Goal: Task Accomplishment & Management: Use online tool/utility

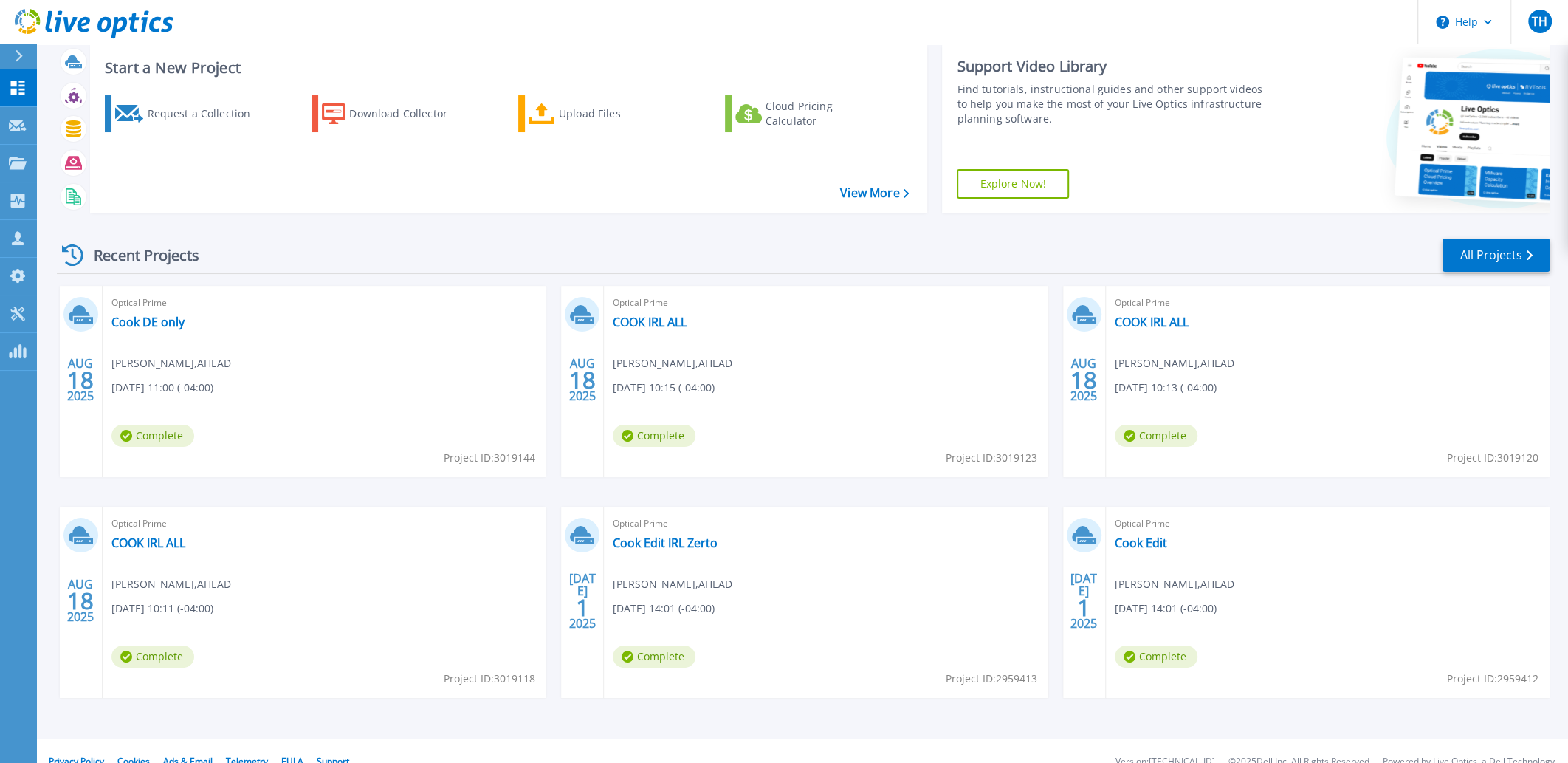
scroll to position [55, 0]
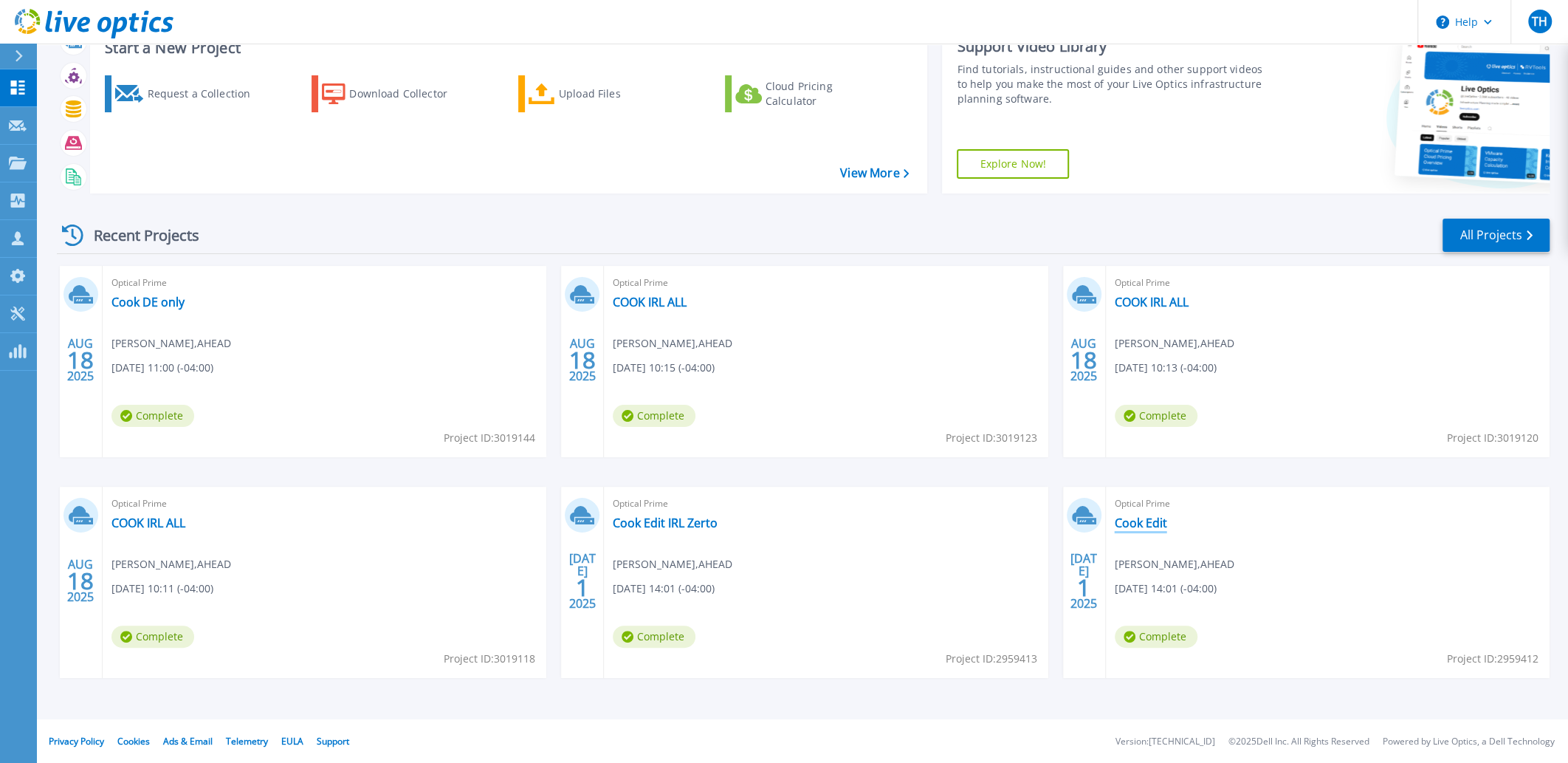
click at [1144, 520] on link "Cook Edit" at bounding box center [1140, 522] width 52 height 15
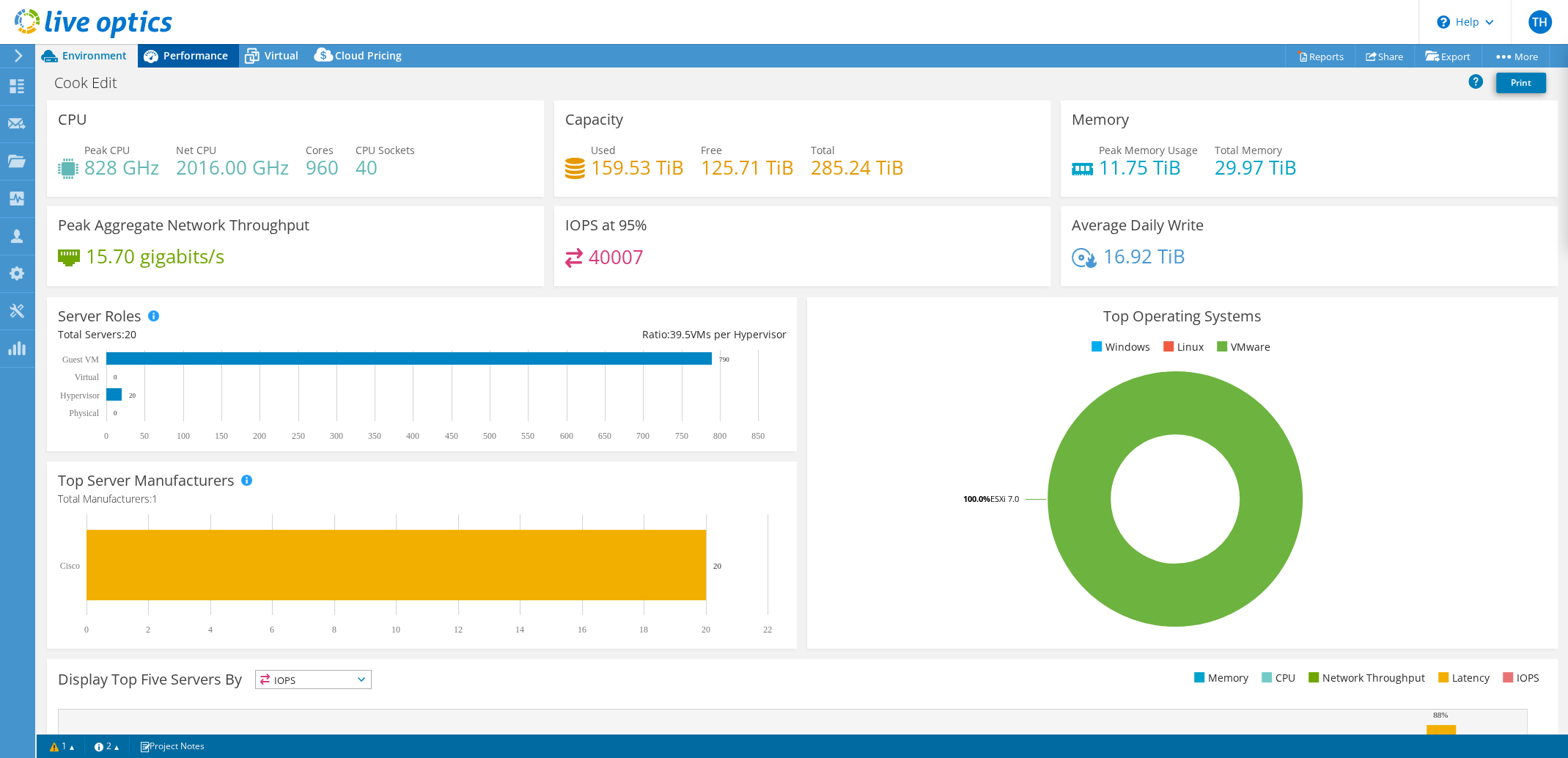
click at [166, 50] on span "Performance" at bounding box center [196, 55] width 65 height 14
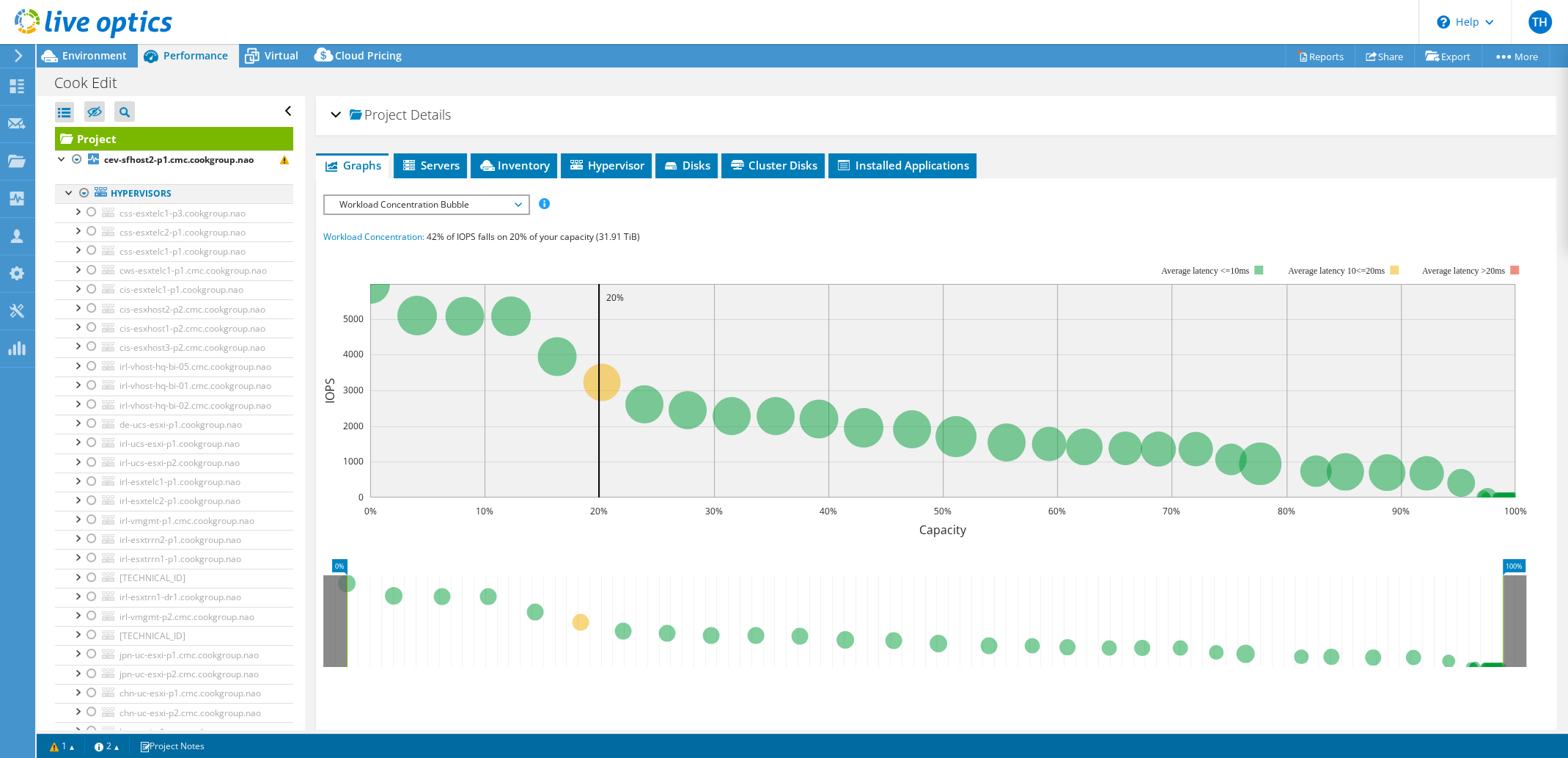
click at [87, 195] on div at bounding box center [83, 192] width 14 height 18
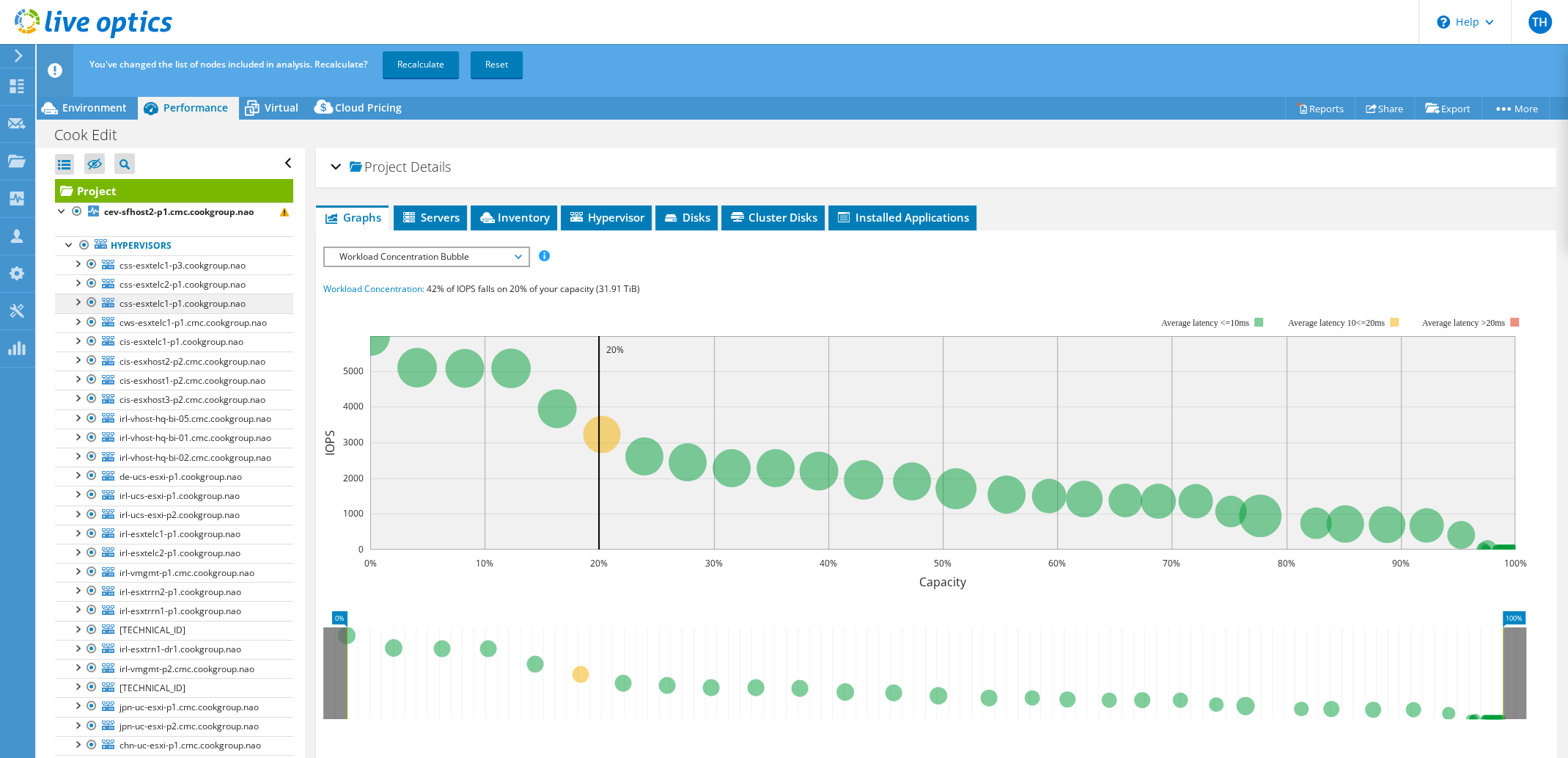
drag, startPoint x: 87, startPoint y: 244, endPoint x: 192, endPoint y: 309, distance: 123.5
click at [87, 244] on div at bounding box center [83, 244] width 14 height 18
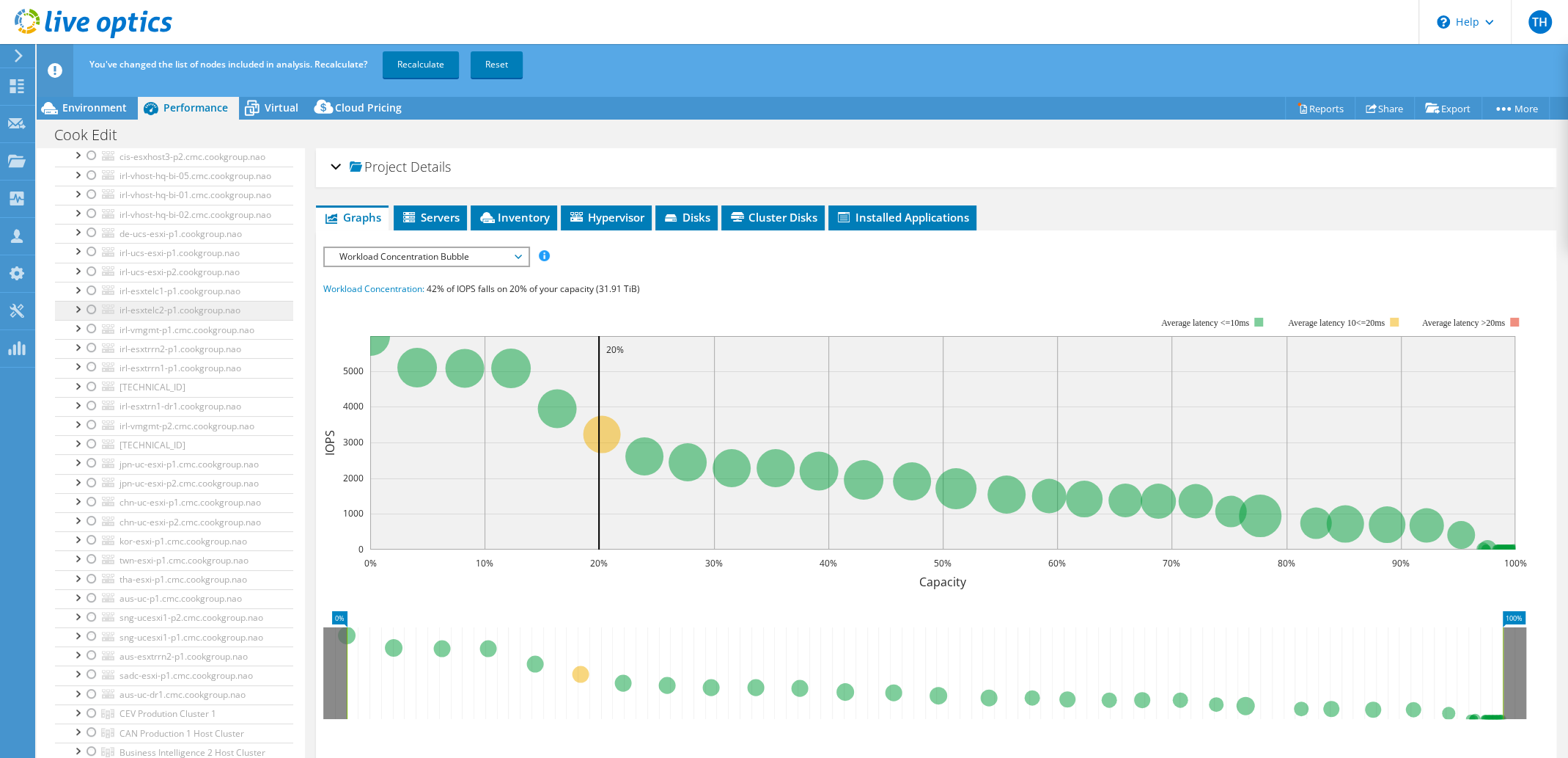
scroll to position [440, 0]
drag, startPoint x: 94, startPoint y: 352, endPoint x: 91, endPoint y: 361, distance: 9.5
click at [94, 274] on div at bounding box center [91, 265] width 14 height 18
click at [89, 294] on div at bounding box center [91, 285] width 14 height 18
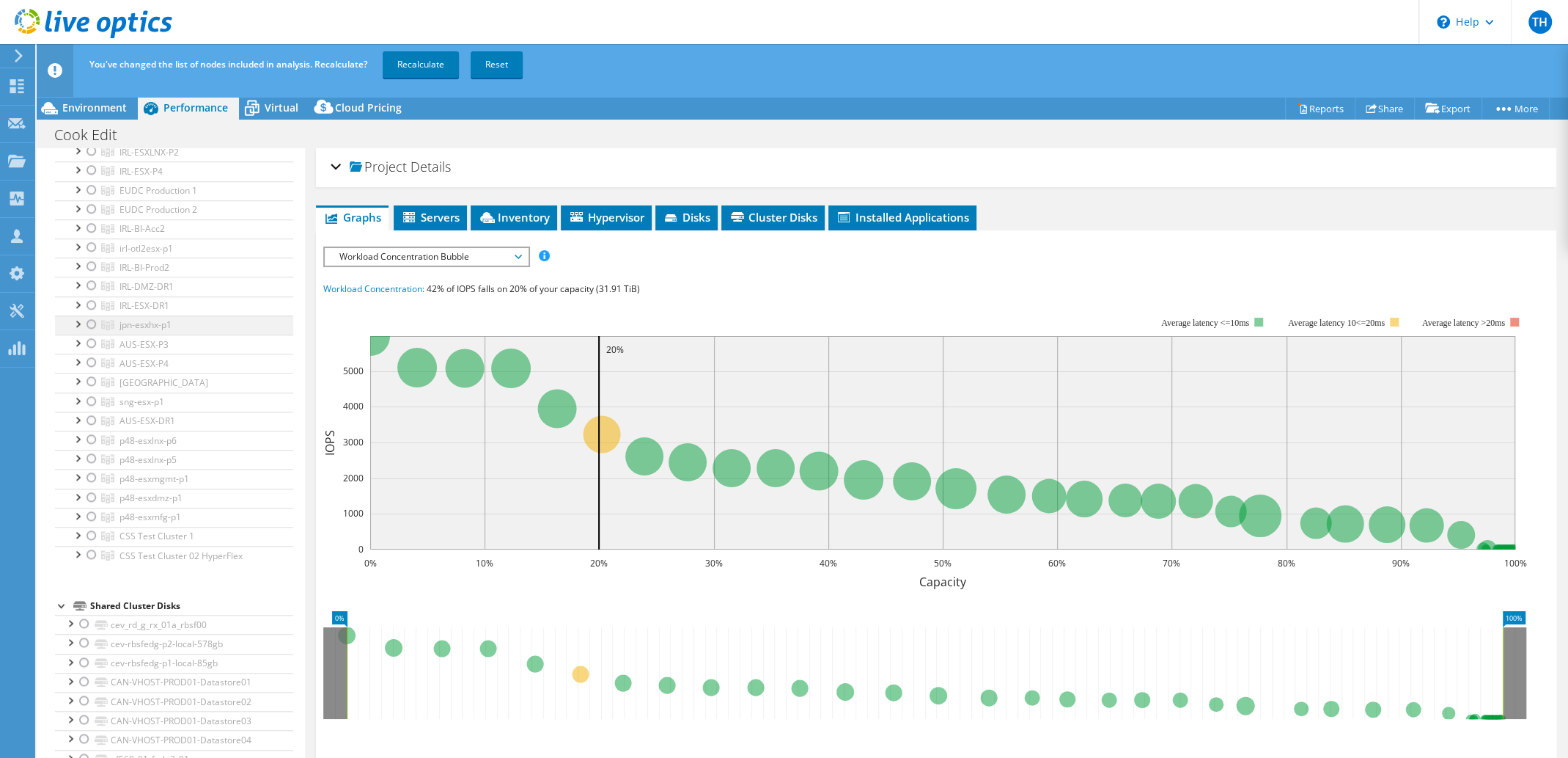
click at [89, 333] on div at bounding box center [91, 324] width 14 height 18
click at [430, 65] on link "Recalculate" at bounding box center [421, 64] width 77 height 26
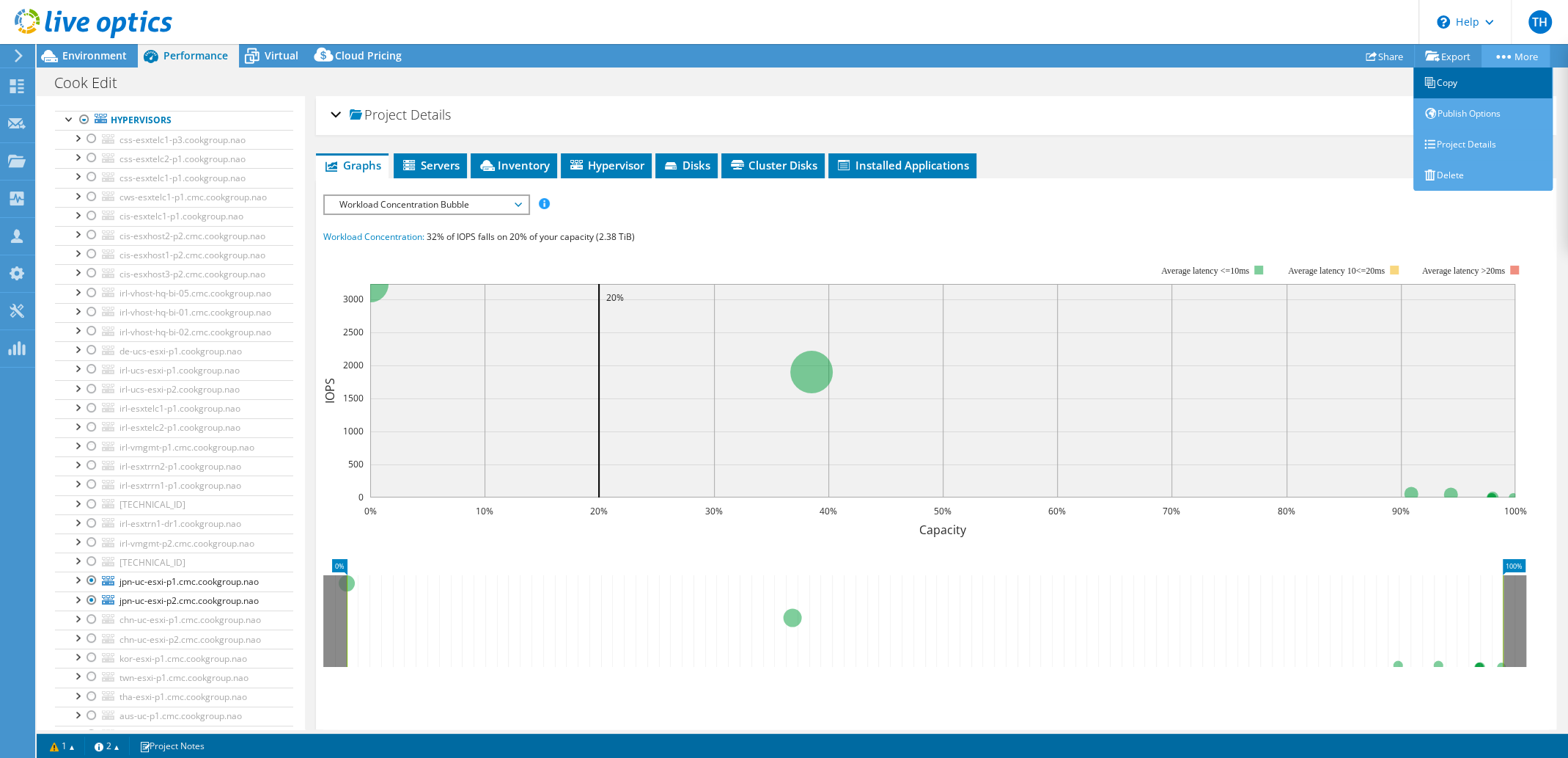
click at [1462, 82] on link "Copy" at bounding box center [1483, 83] width 140 height 31
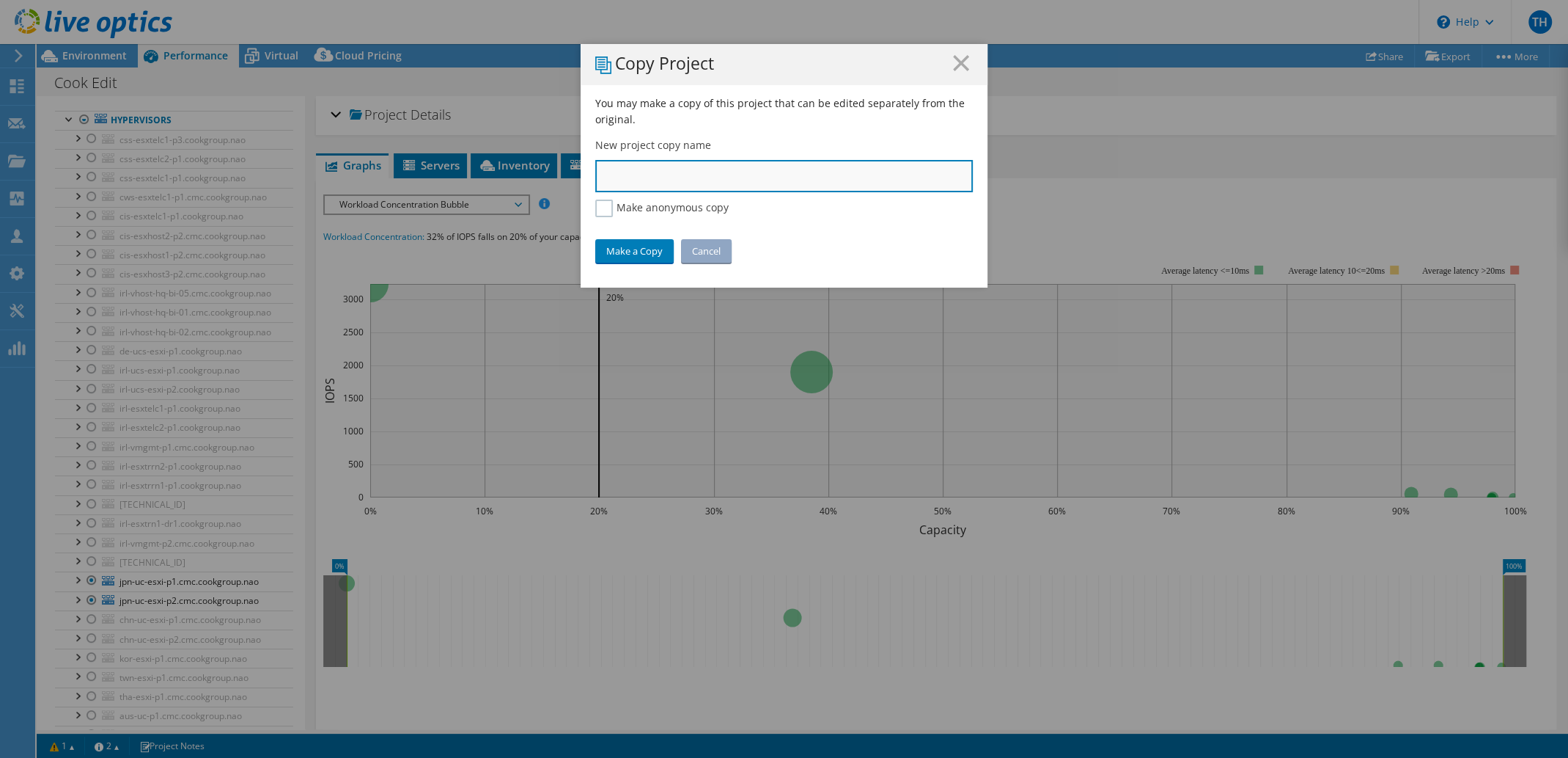
drag, startPoint x: 684, startPoint y: 176, endPoint x: 665, endPoint y: 177, distance: 19.0
click at [666, 177] on input "text" at bounding box center [784, 176] width 378 height 32
type input "Cook JPN Only"
click at [647, 251] on link "Make a Copy" at bounding box center [634, 251] width 78 height 24
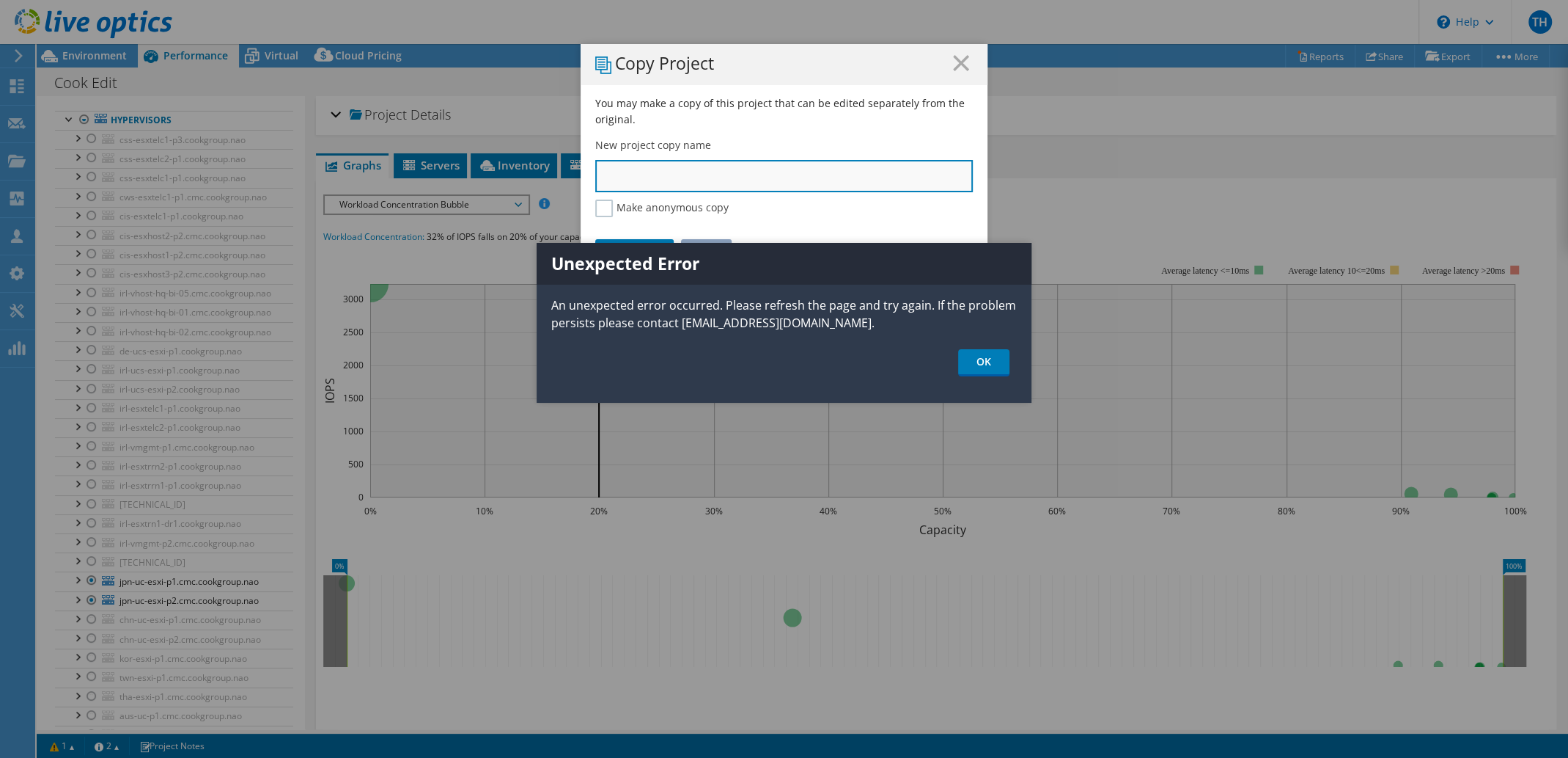
click at [650, 179] on input "text" at bounding box center [784, 176] width 378 height 32
click at [990, 365] on link "OK" at bounding box center [984, 363] width 51 height 27
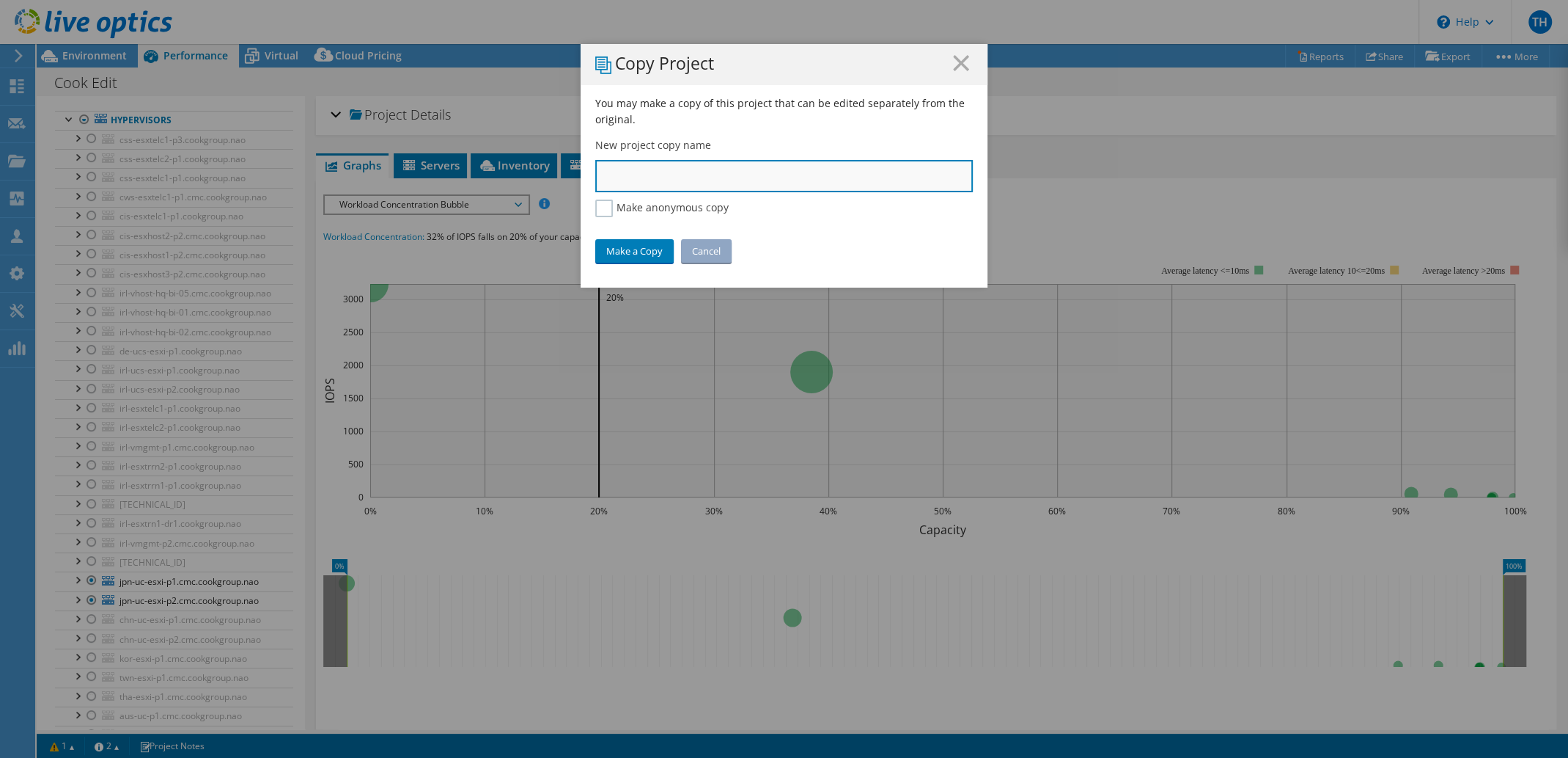
click at [689, 189] on input "text" at bounding box center [784, 176] width 378 height 32
type input "Cook JPN Only"
click at [621, 250] on link "Make a Copy" at bounding box center [634, 251] width 78 height 24
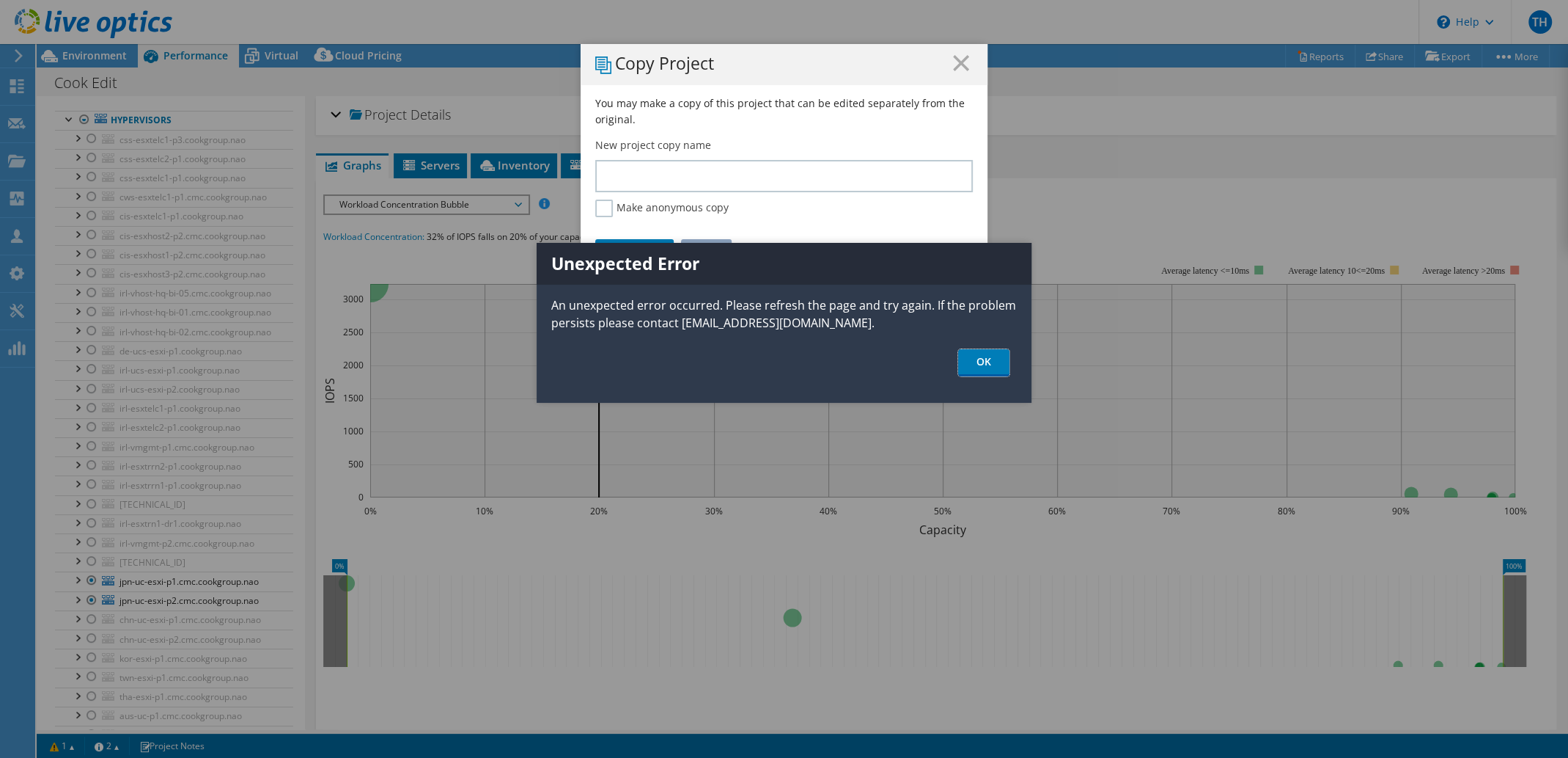
drag, startPoint x: 993, startPoint y: 363, endPoint x: 990, endPoint y: 347, distance: 16.3
click at [993, 363] on link "OK" at bounding box center [984, 363] width 51 height 27
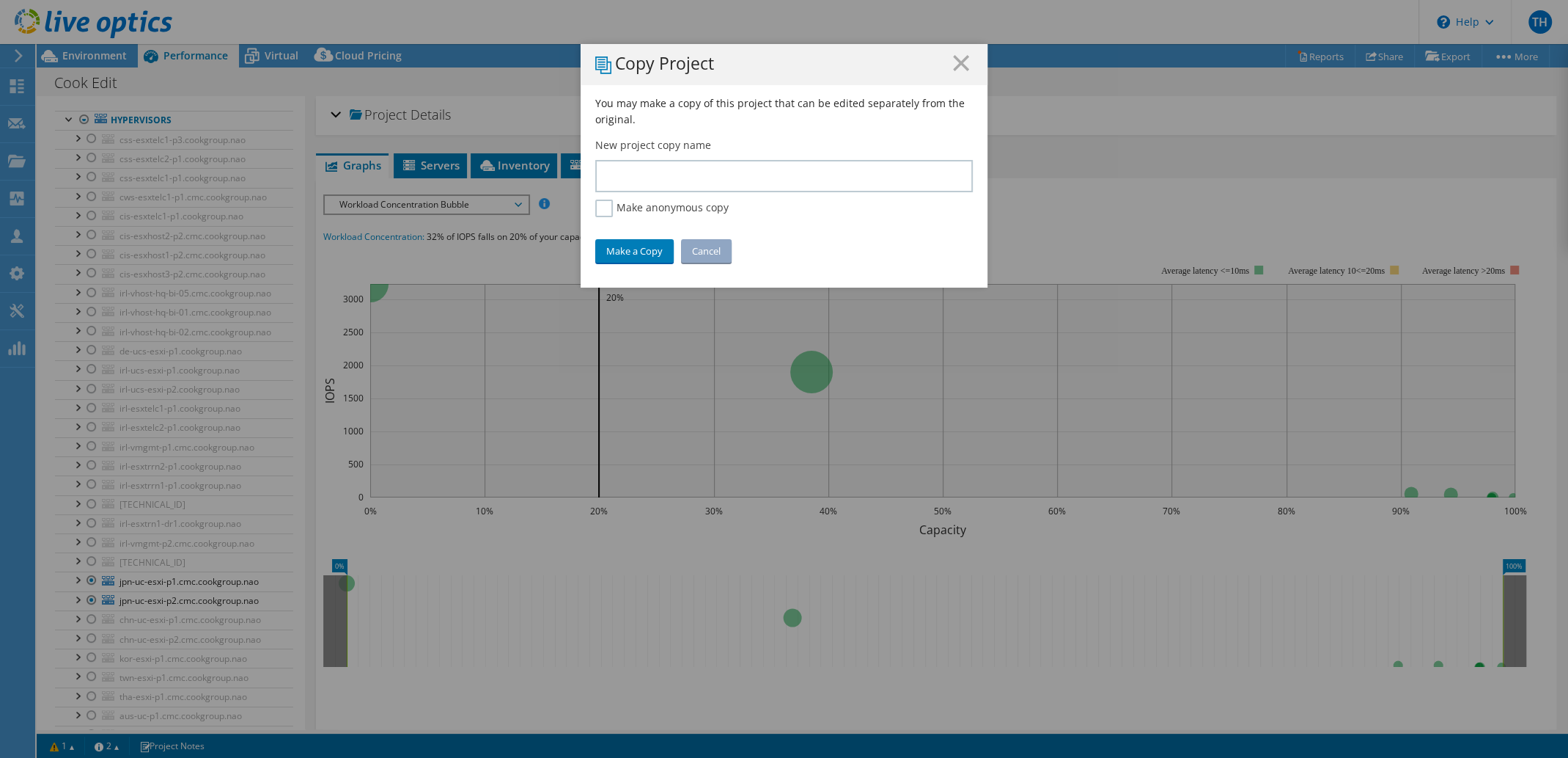
click at [959, 63] on icon at bounding box center [961, 63] width 16 height 16
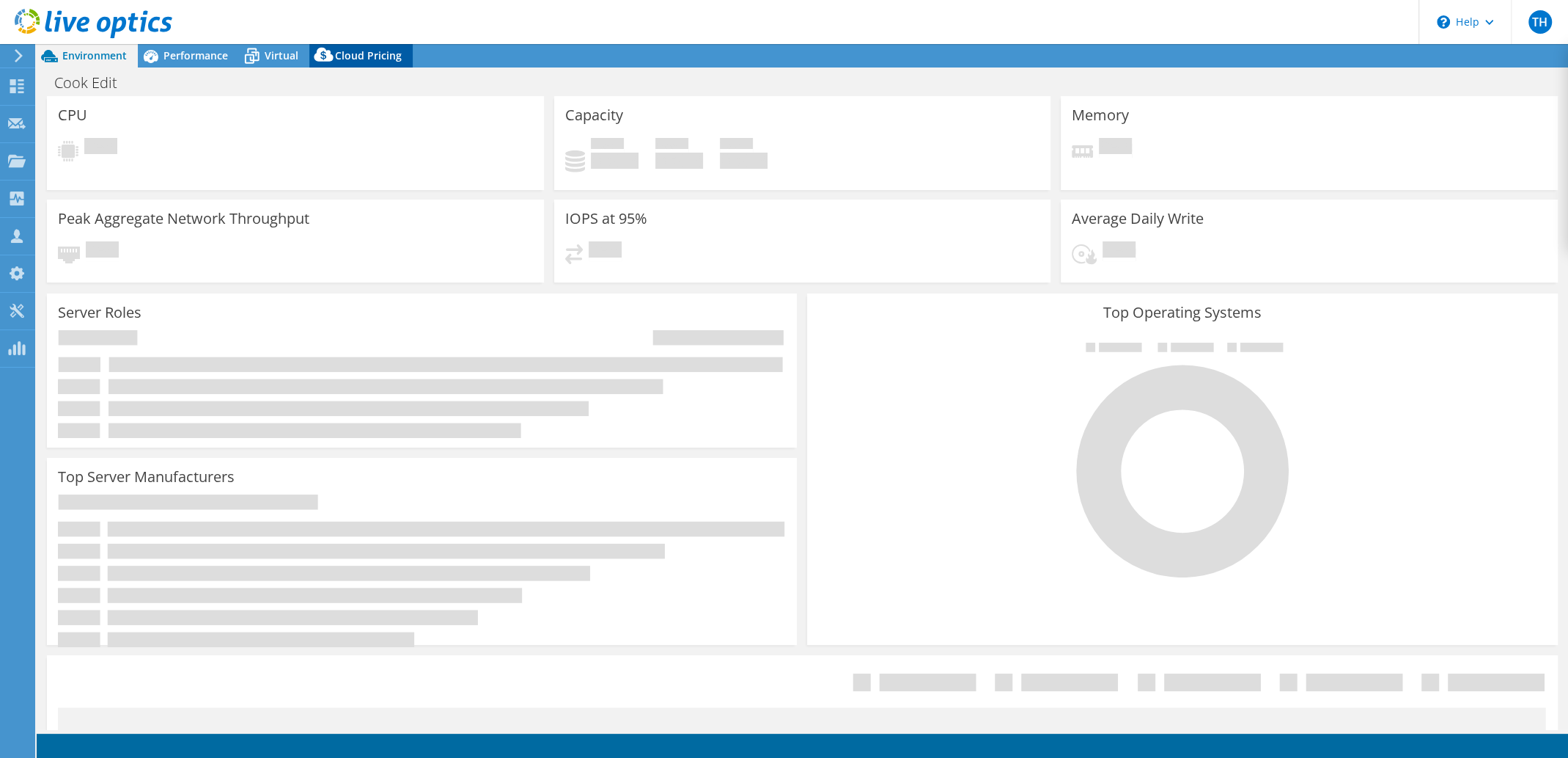
select select "USD"
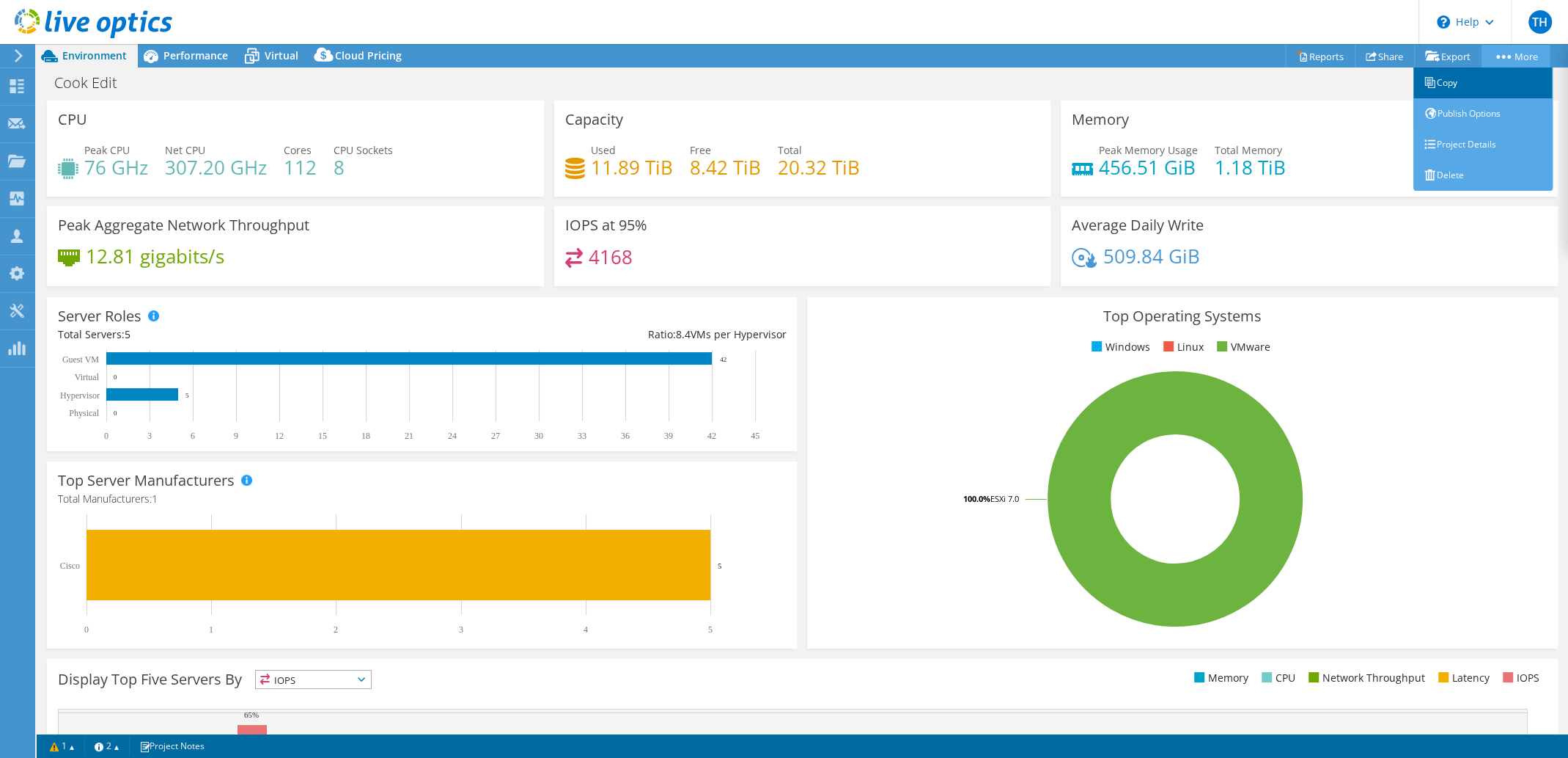
click at [1460, 85] on link "Copy" at bounding box center [1483, 83] width 140 height 31
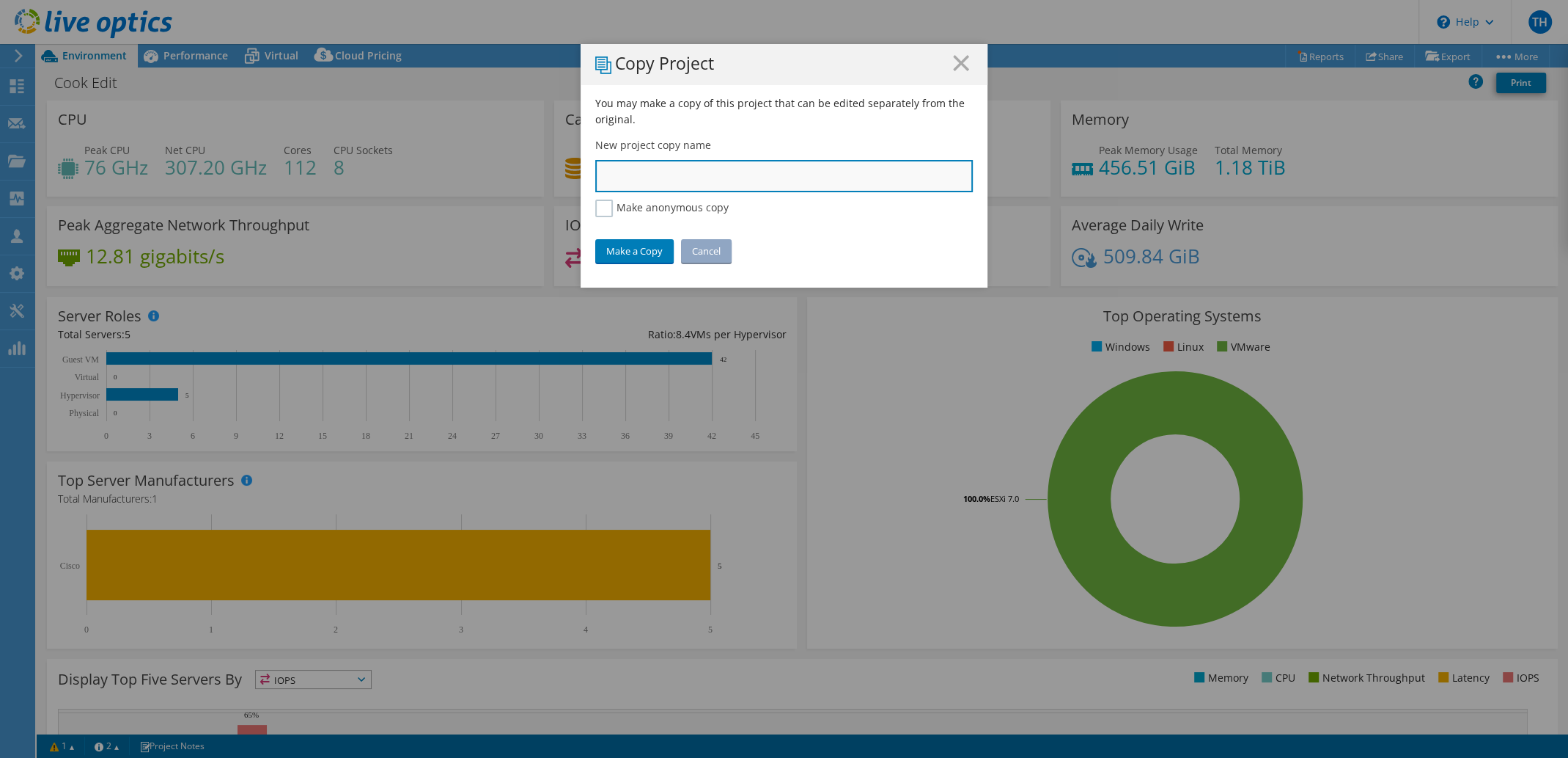
click at [759, 181] on input "text" at bounding box center [784, 176] width 378 height 32
type input "X"
type input "Cook JPN"
click at [59, 19] on div "Copy Project You may make a copy of this project that can be edited separately …" at bounding box center [784, 379] width 1568 height 758
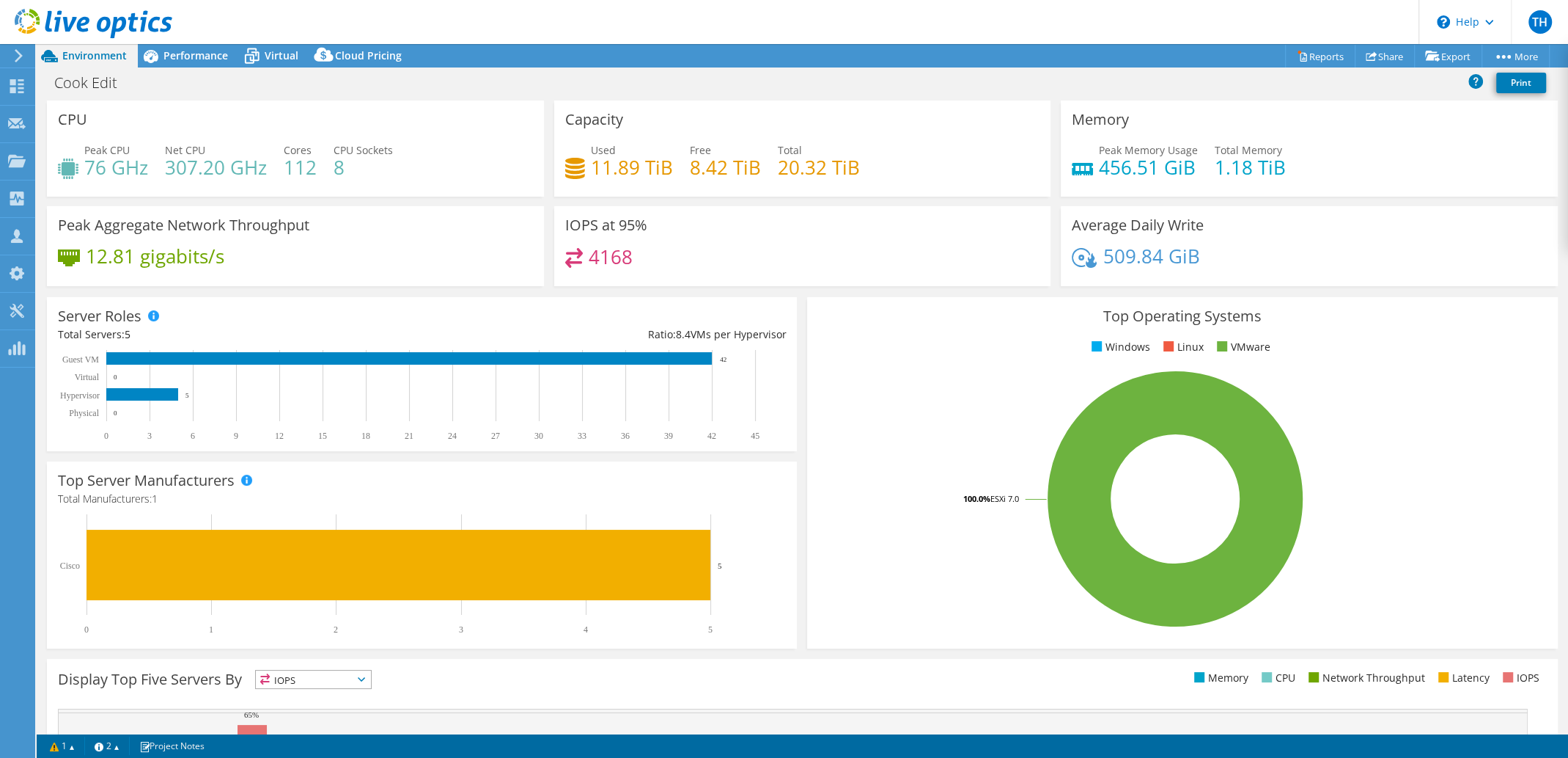
click at [43, 22] on icon at bounding box center [93, 23] width 157 height 30
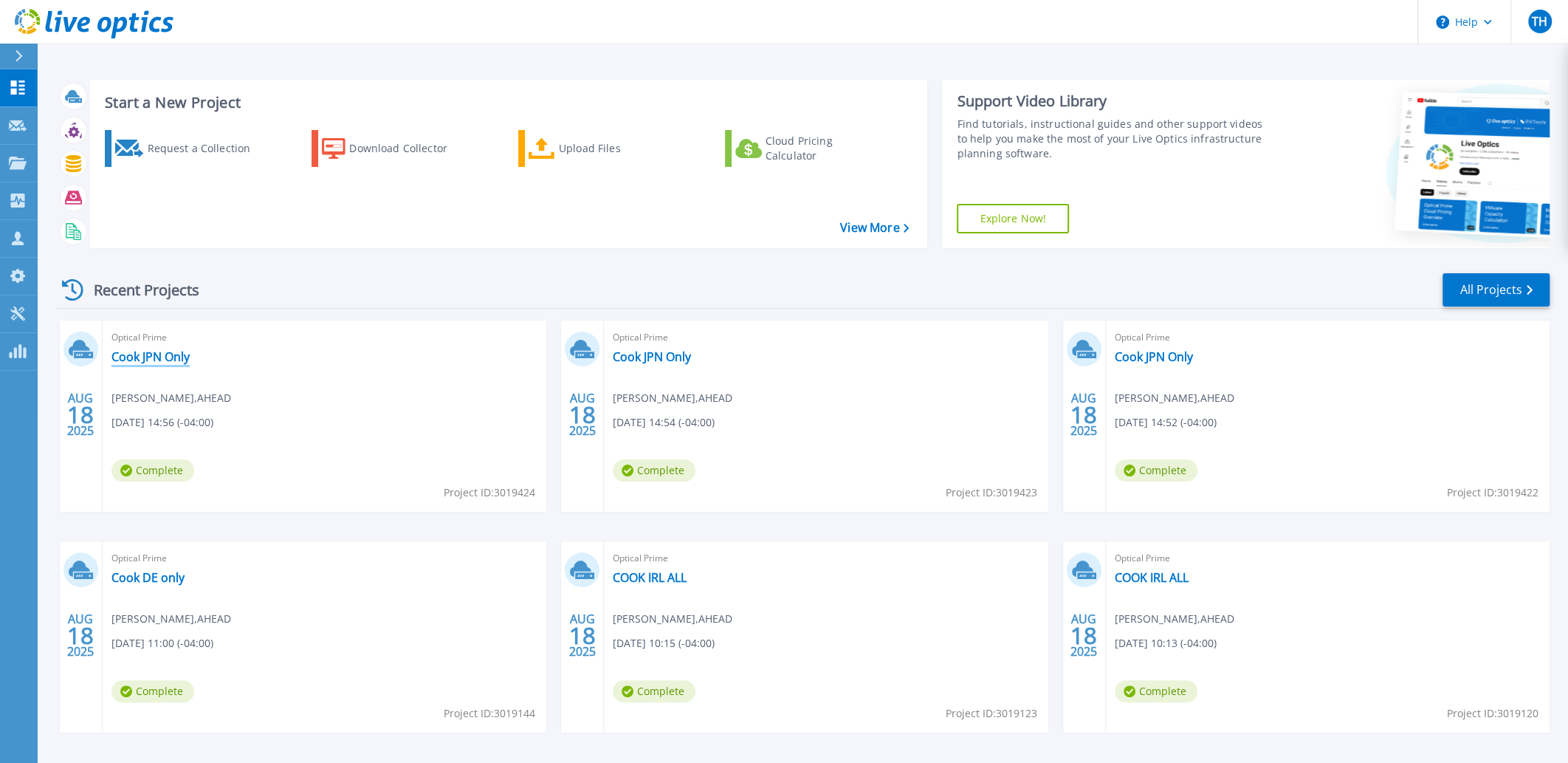
click at [171, 353] on link "Cook JPN Only" at bounding box center [150, 356] width 78 height 15
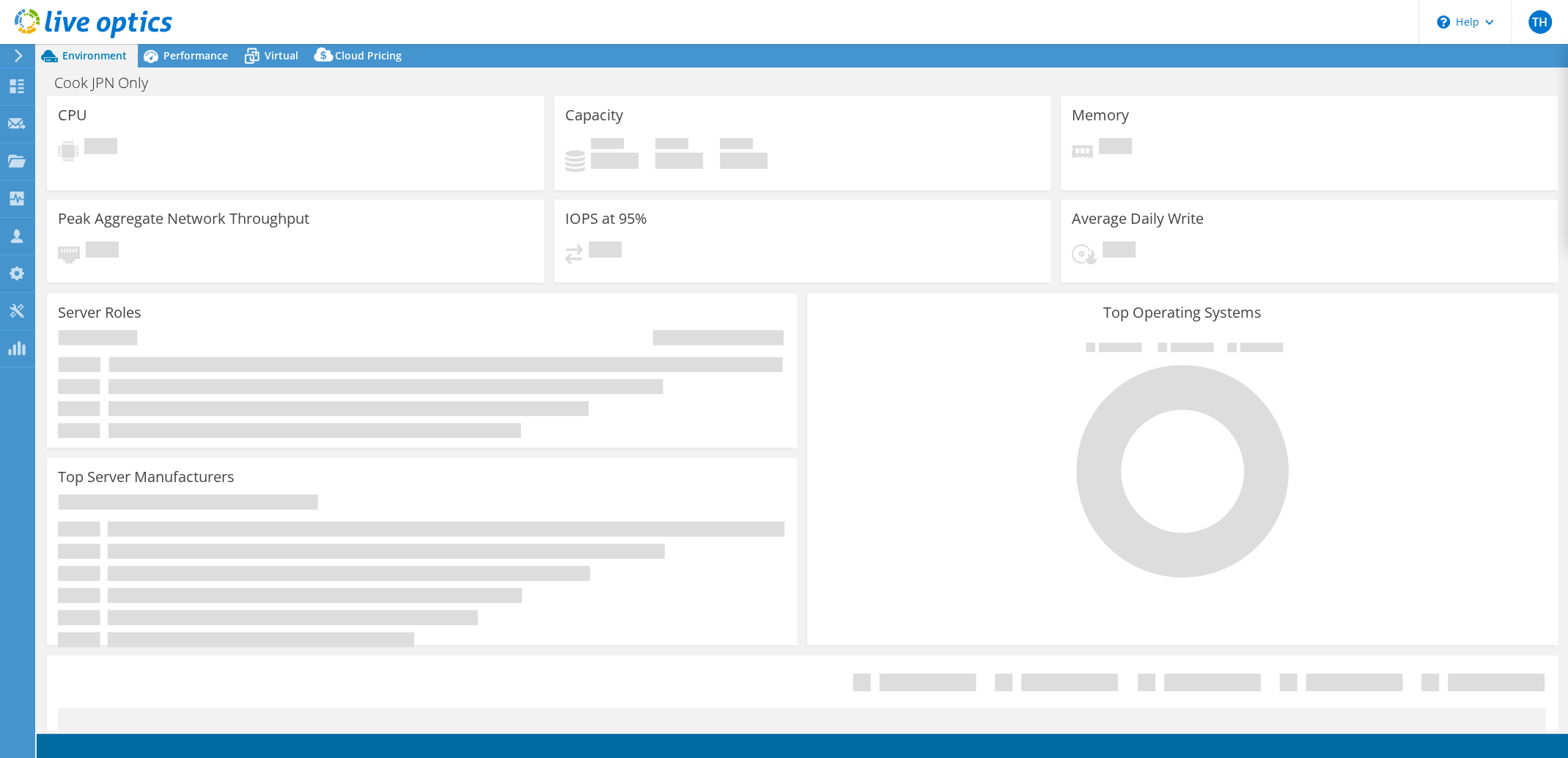
select select "USD"
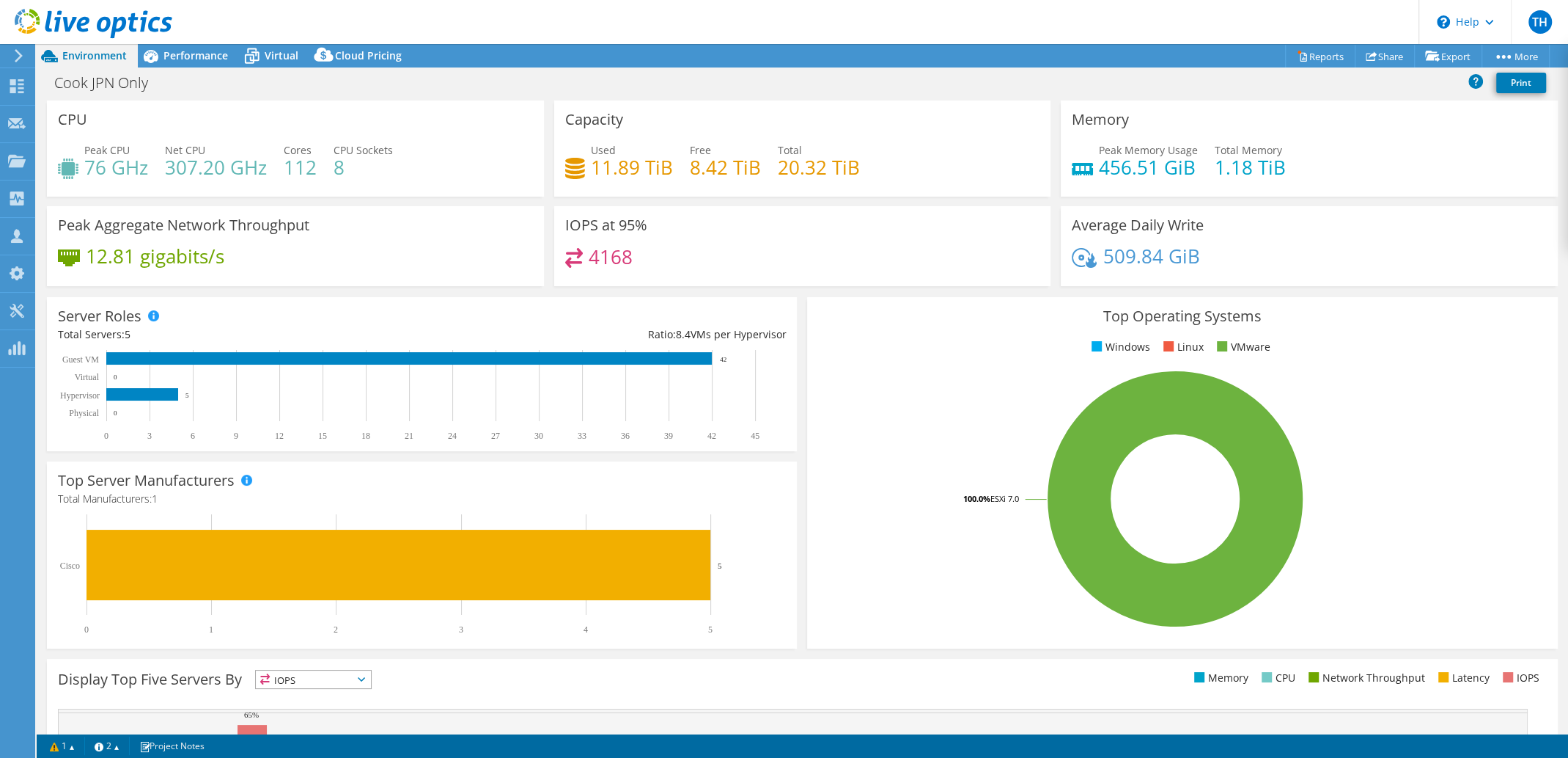
click at [1007, 262] on div "4168" at bounding box center [803, 263] width 475 height 32
click at [204, 47] on div "Performance" at bounding box center [188, 56] width 101 height 24
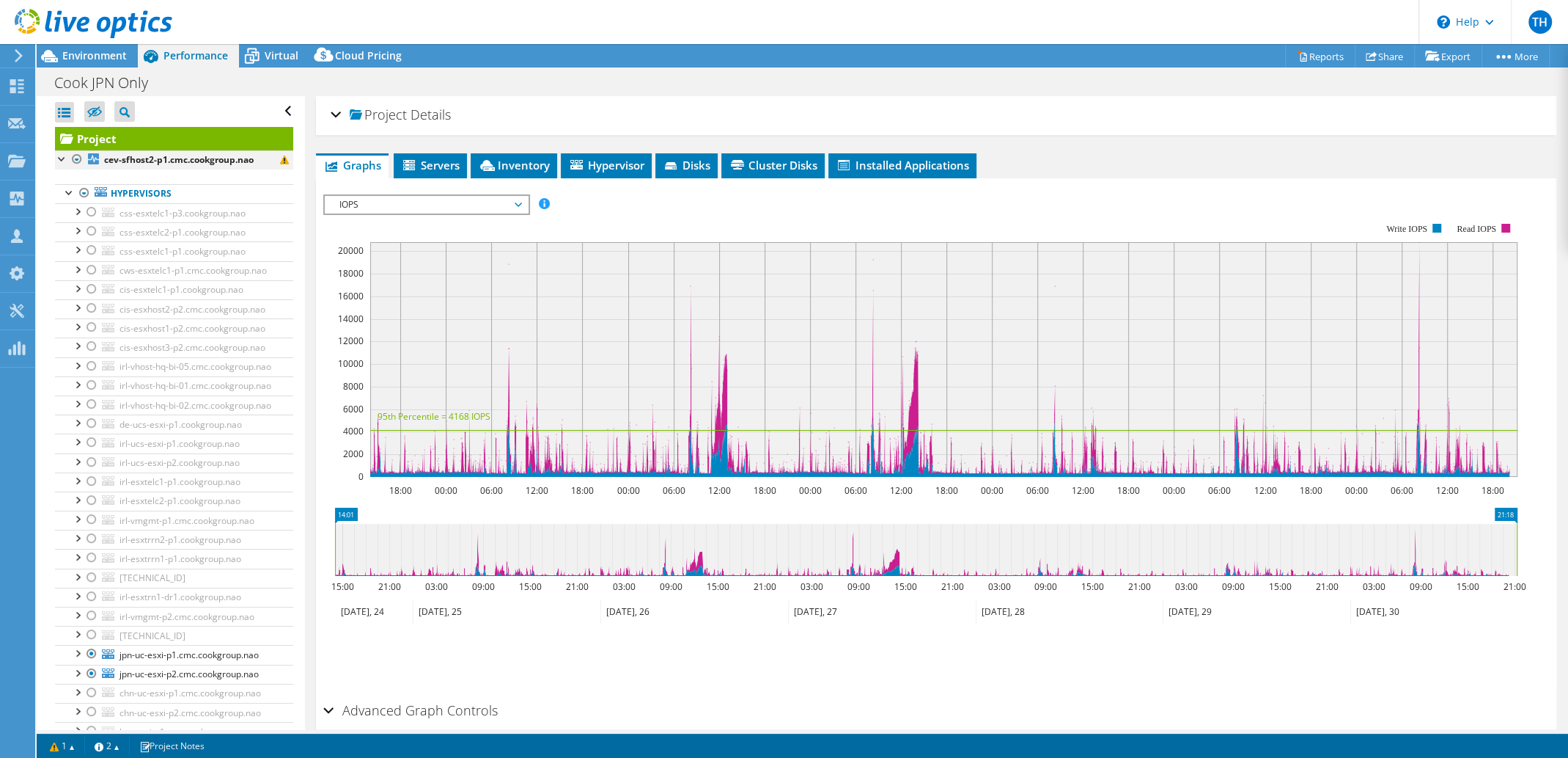
click at [77, 160] on div at bounding box center [77, 159] width 14 height 18
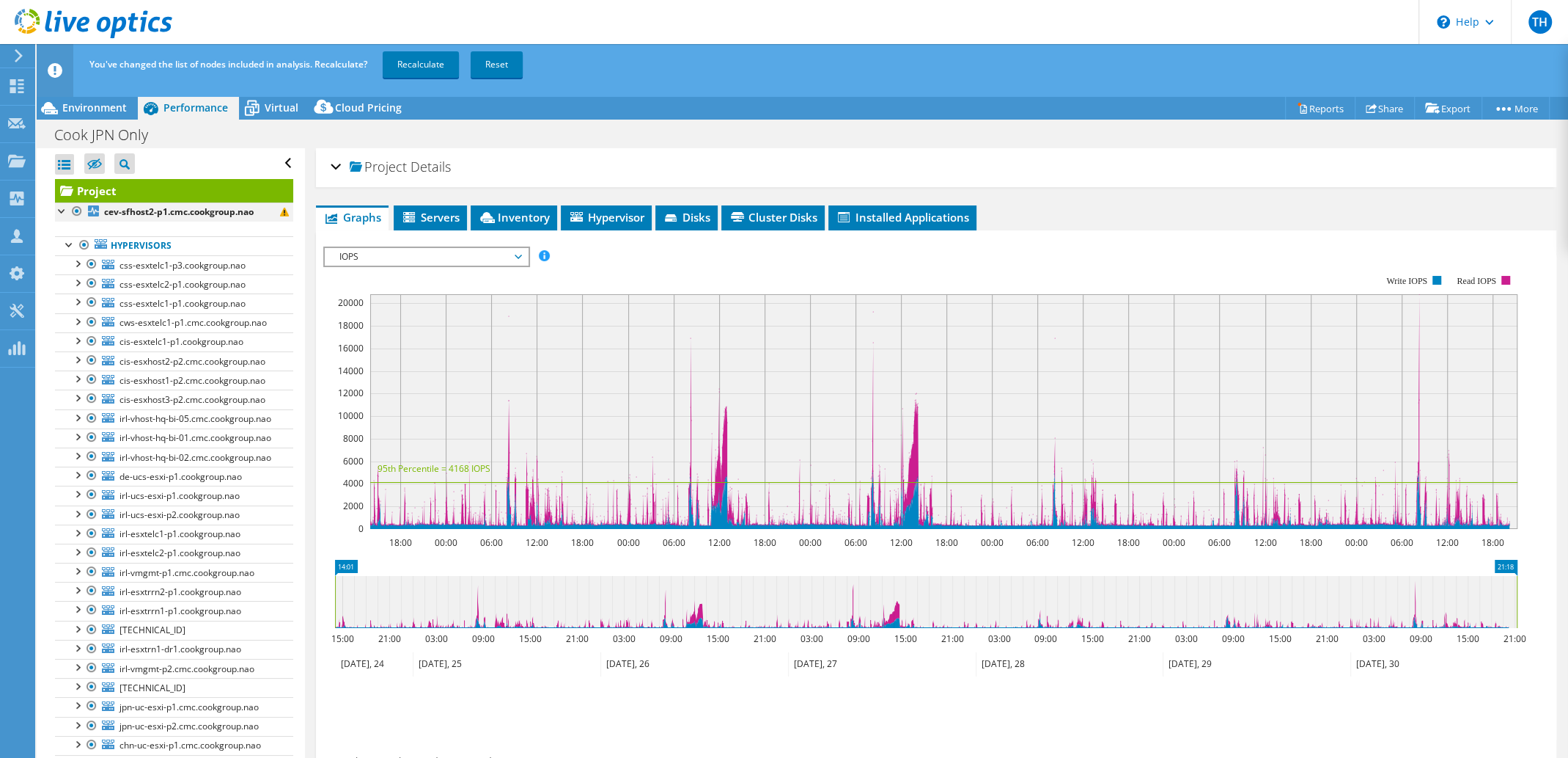
click at [77, 210] on div at bounding box center [77, 211] width 14 height 18
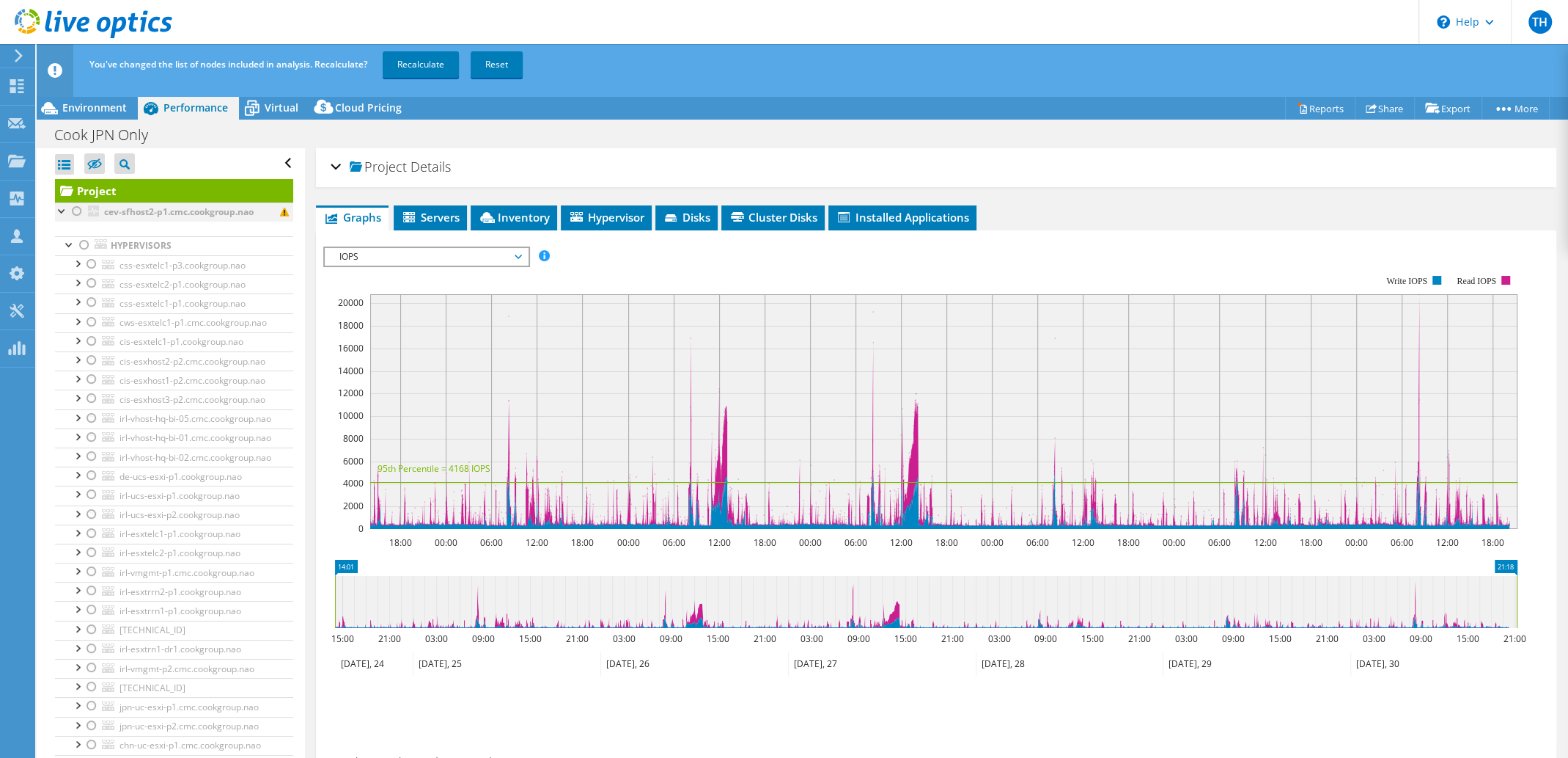
click at [77, 211] on div at bounding box center [77, 211] width 14 height 18
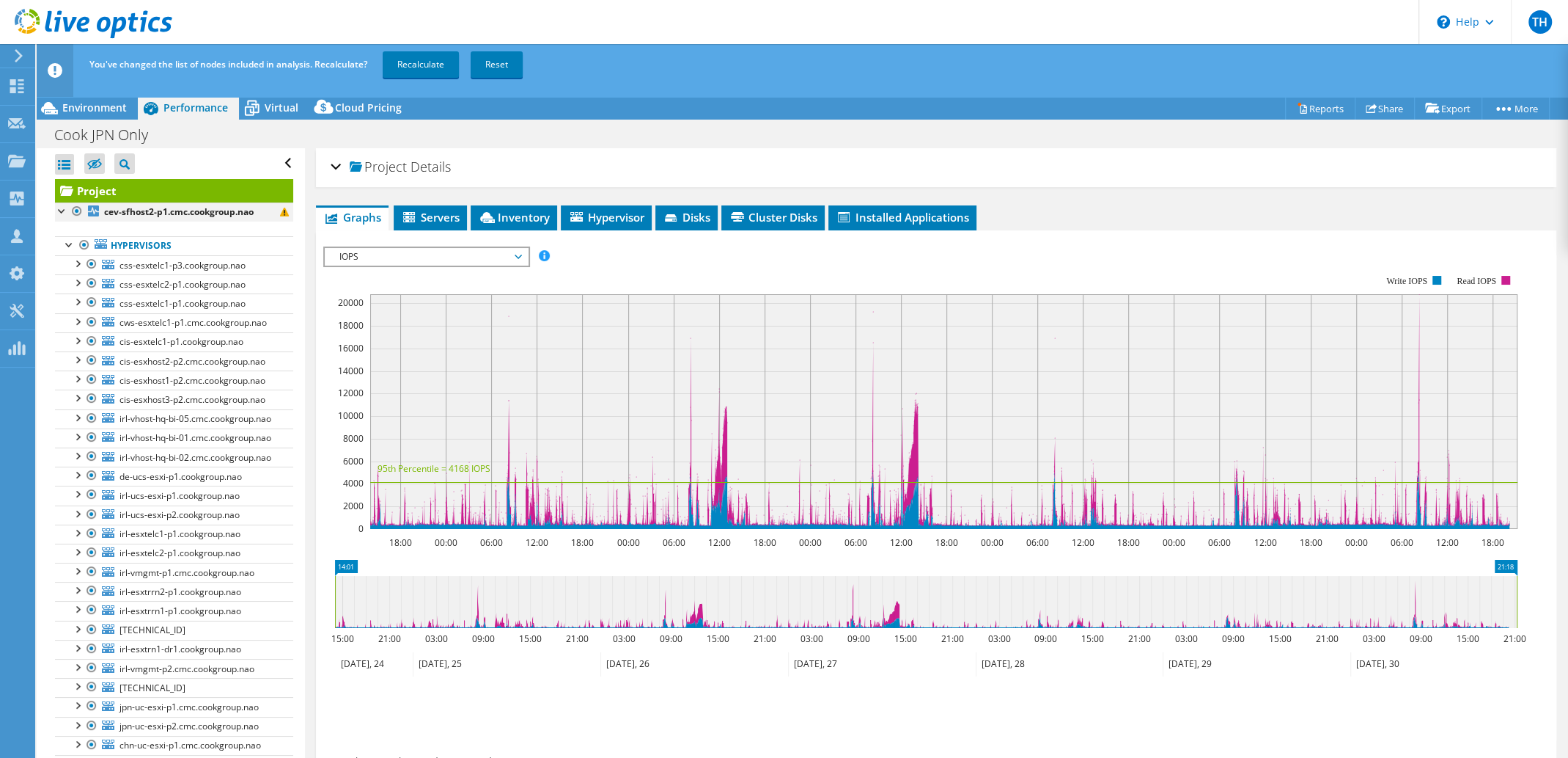
click at [77, 211] on div at bounding box center [77, 211] width 14 height 18
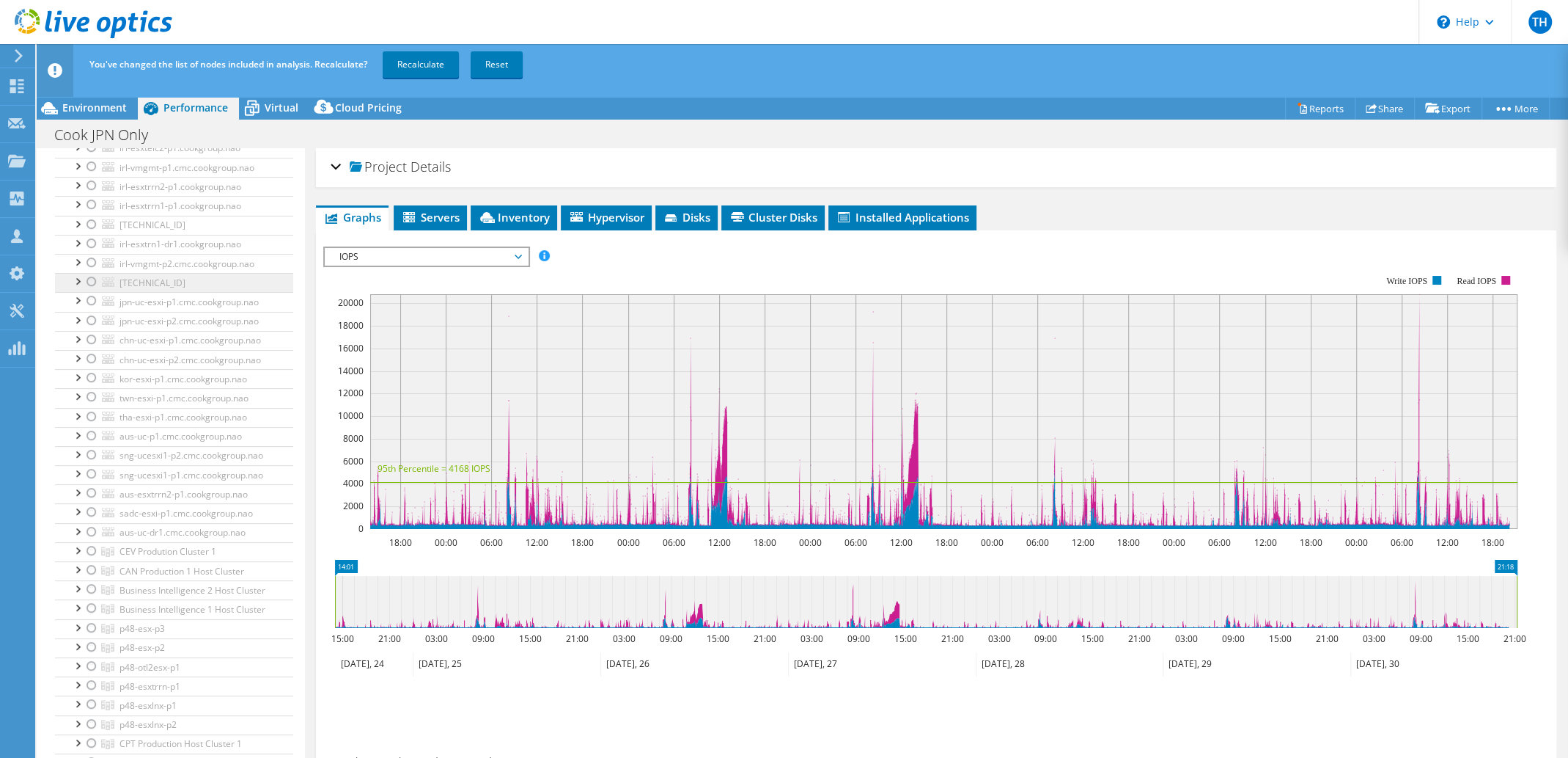
scroll to position [440, 0]
click at [89, 313] on div at bounding box center [91, 304] width 14 height 18
click at [79, 330] on div at bounding box center [77, 321] width 14 height 14
click at [89, 332] on div at bounding box center [91, 323] width 14 height 18
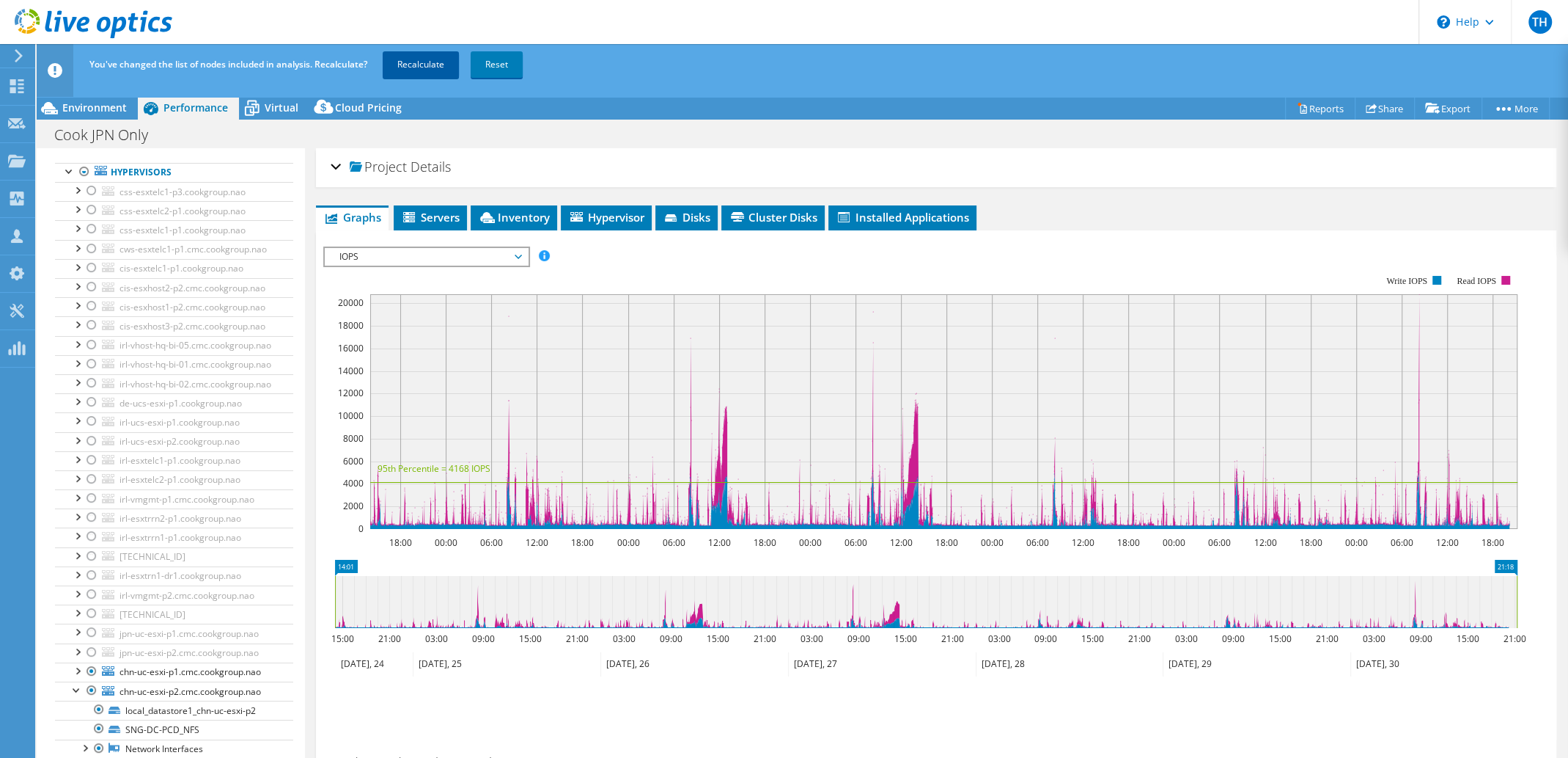
click at [419, 60] on link "Recalculate" at bounding box center [421, 64] width 77 height 26
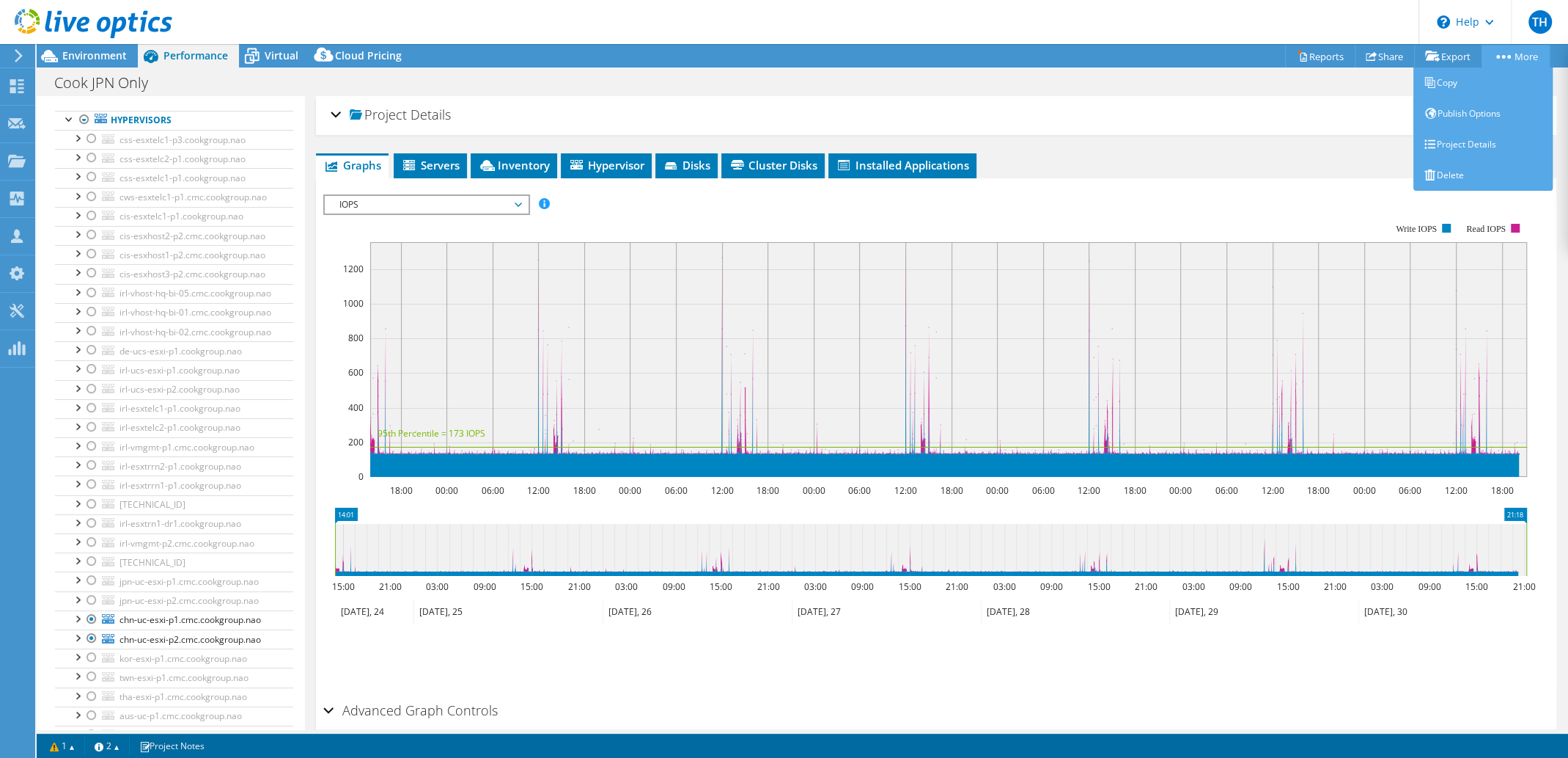
click at [1514, 56] on link "More" at bounding box center [1515, 56] width 68 height 23
click at [1451, 80] on link "Copy" at bounding box center [1483, 83] width 140 height 31
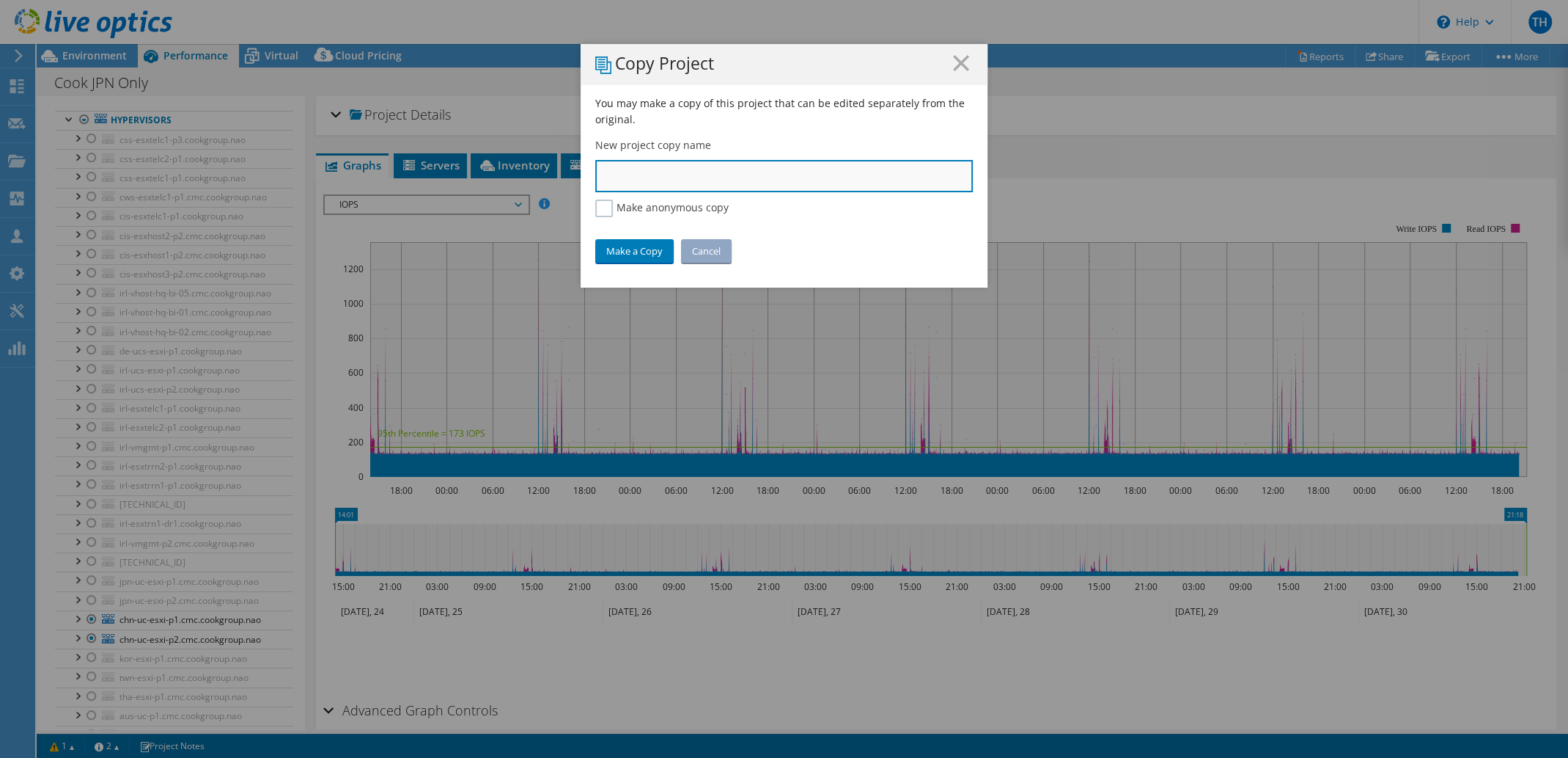
click at [728, 174] on input "text" at bounding box center [784, 176] width 378 height 32
type input "Cook CHN Only"
click at [621, 251] on link "Make a Copy" at bounding box center [634, 251] width 78 height 24
